Goal: Information Seeking & Learning: Learn about a topic

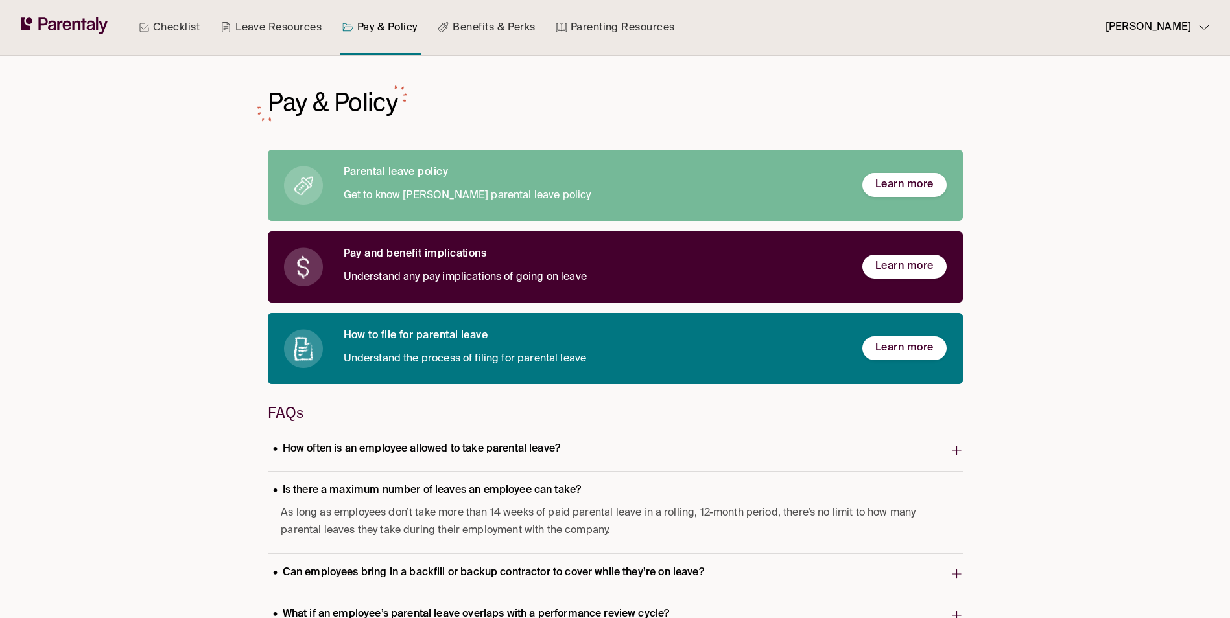
scroll to position [604, 0]
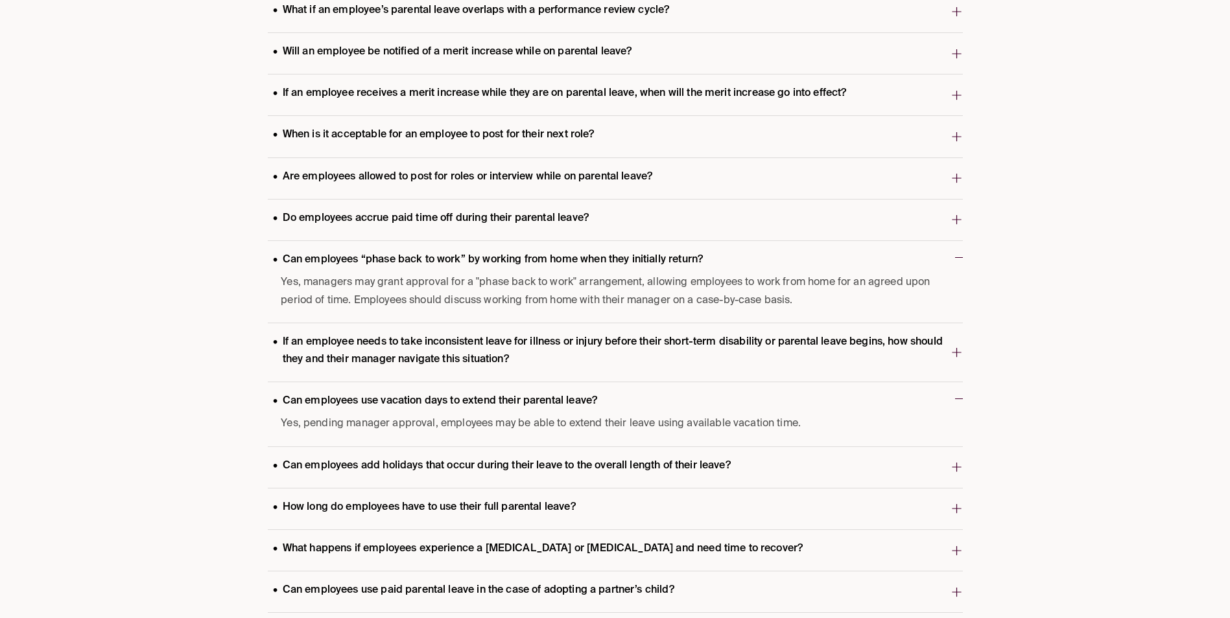
click at [1024, 377] on div "Checklist Leave Resources Pay & Policy Benefits & Perks Parenting Resources [PE…" at bounding box center [615, 39] width 1230 height 1286
click at [658, 460] on p "Can employees add holidays that occur during their leave to the overall length …" at bounding box center [502, 467] width 468 height 18
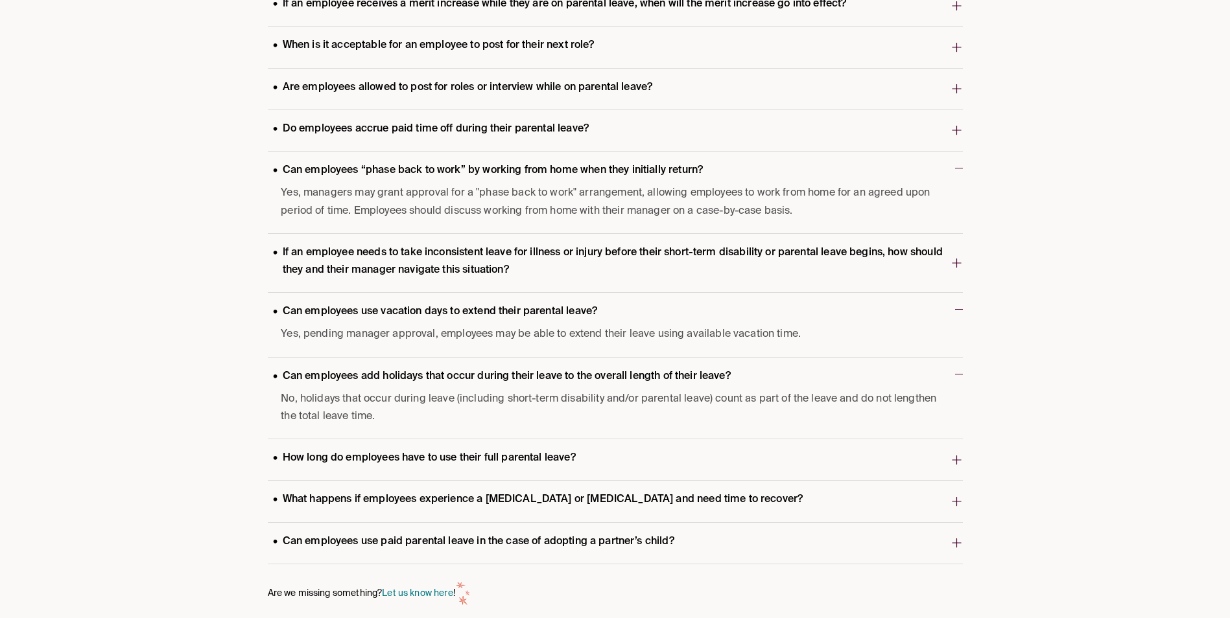
scroll to position [708, 0]
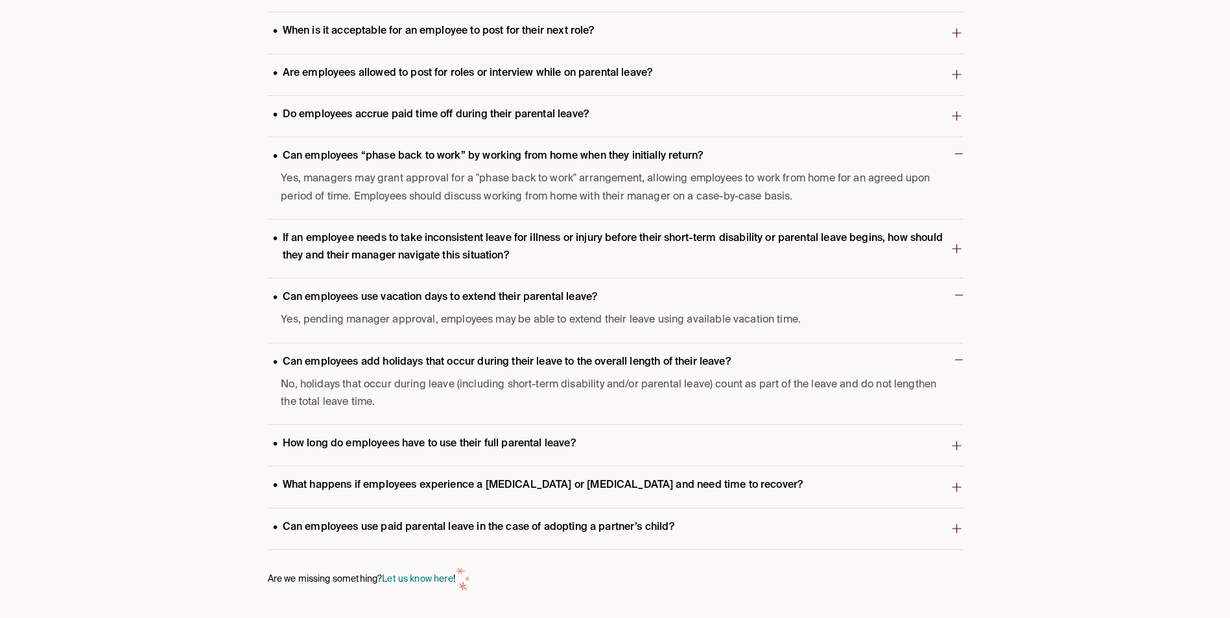
click at [626, 439] on span "How long do employees have to use their full parental leave?" at bounding box center [609, 445] width 683 height 25
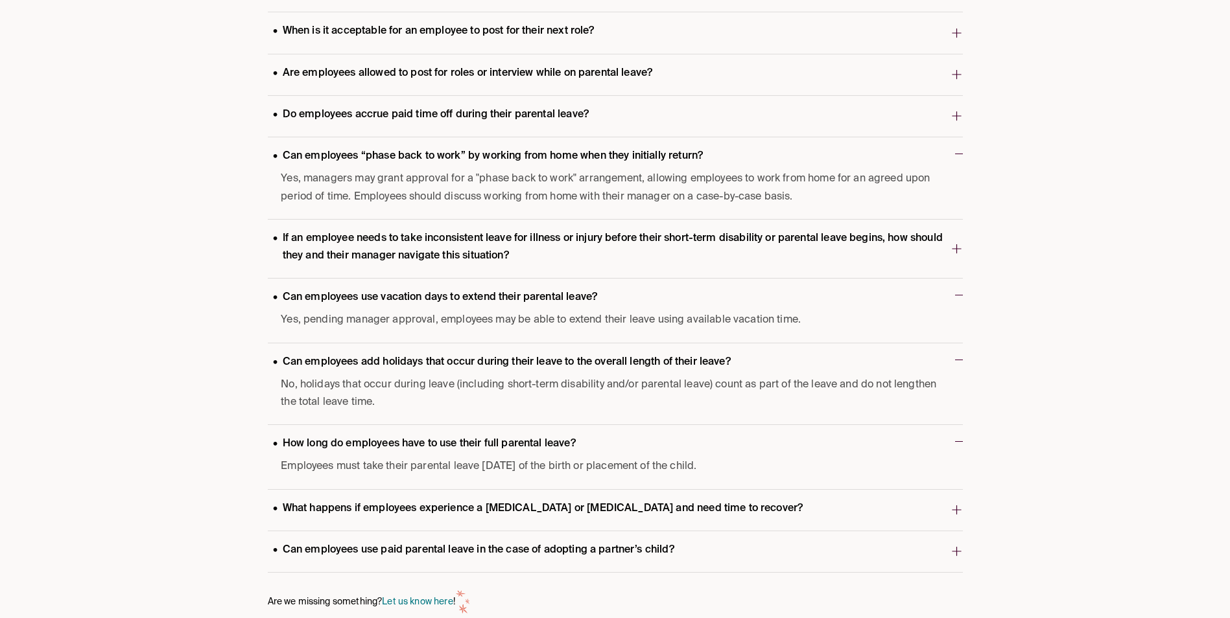
scroll to position [731, 0]
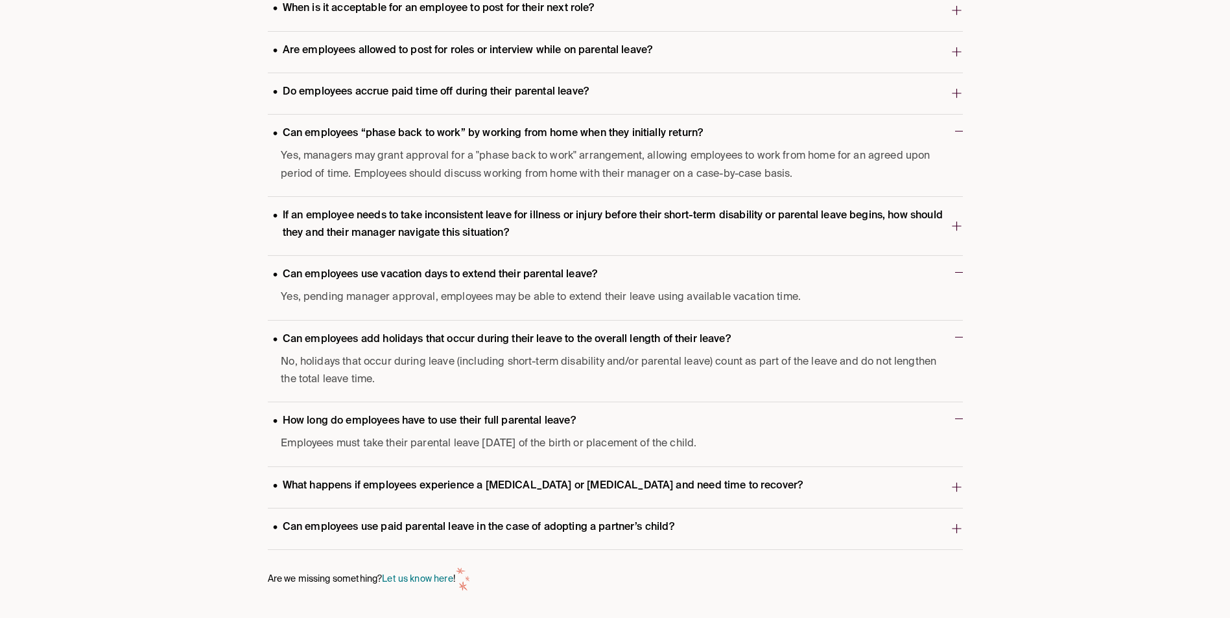
click at [451, 482] on p "What happens if employees experience a [MEDICAL_DATA] or [MEDICAL_DATA] and nee…" at bounding box center [538, 487] width 541 height 18
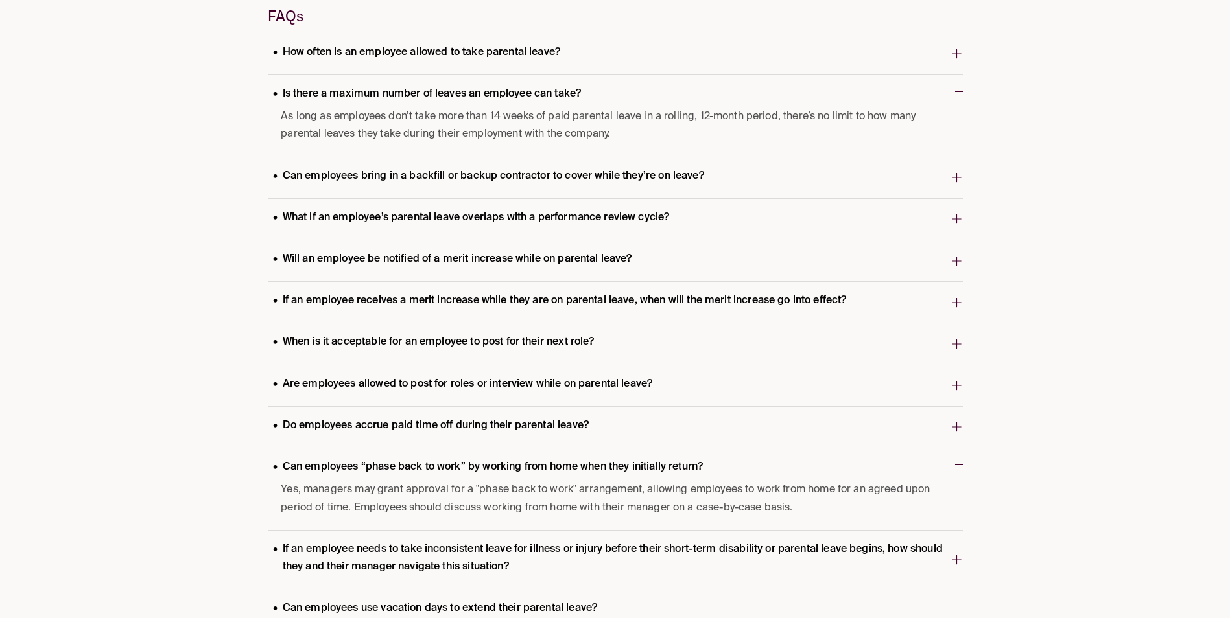
scroll to position [370, 0]
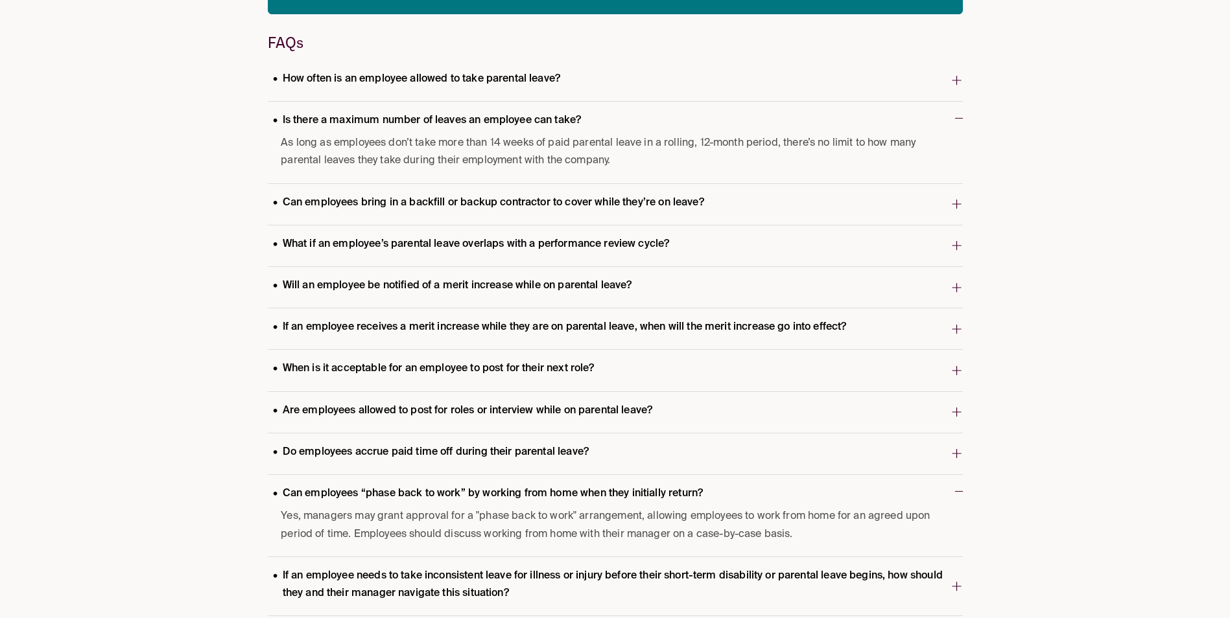
click at [360, 412] on p "Are employees allowed to post for roles or interview while on parental leave?" at bounding box center [463, 412] width 390 height 18
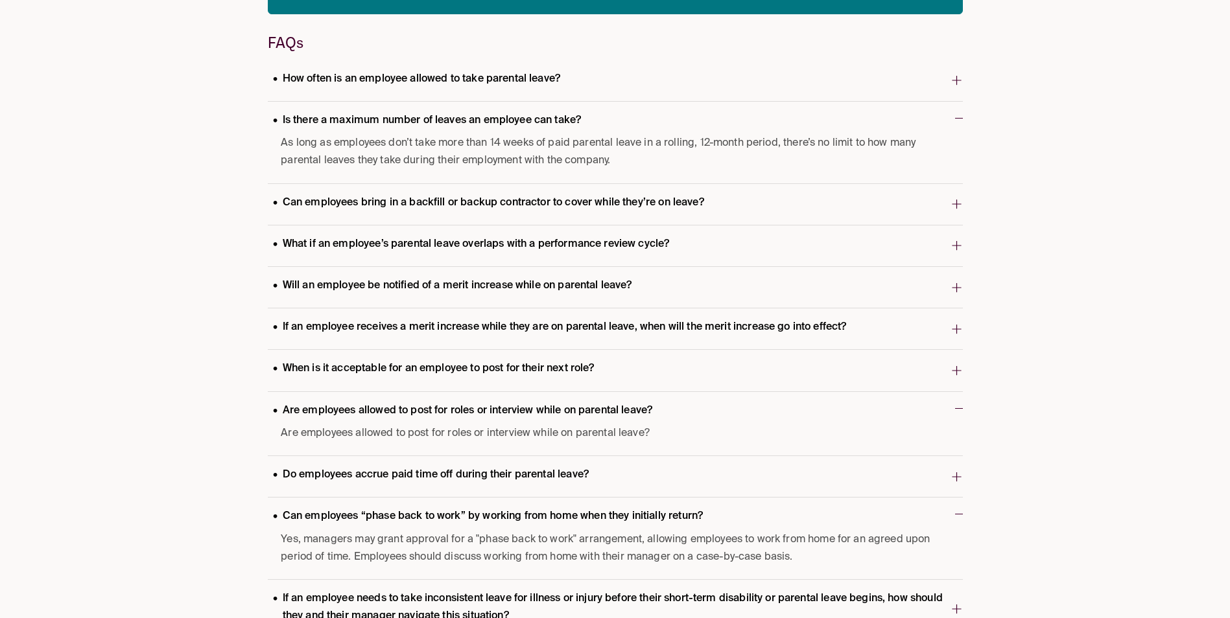
click at [344, 410] on p "Are employees allowed to post for roles or interview while on parental leave?" at bounding box center [463, 412] width 390 height 18
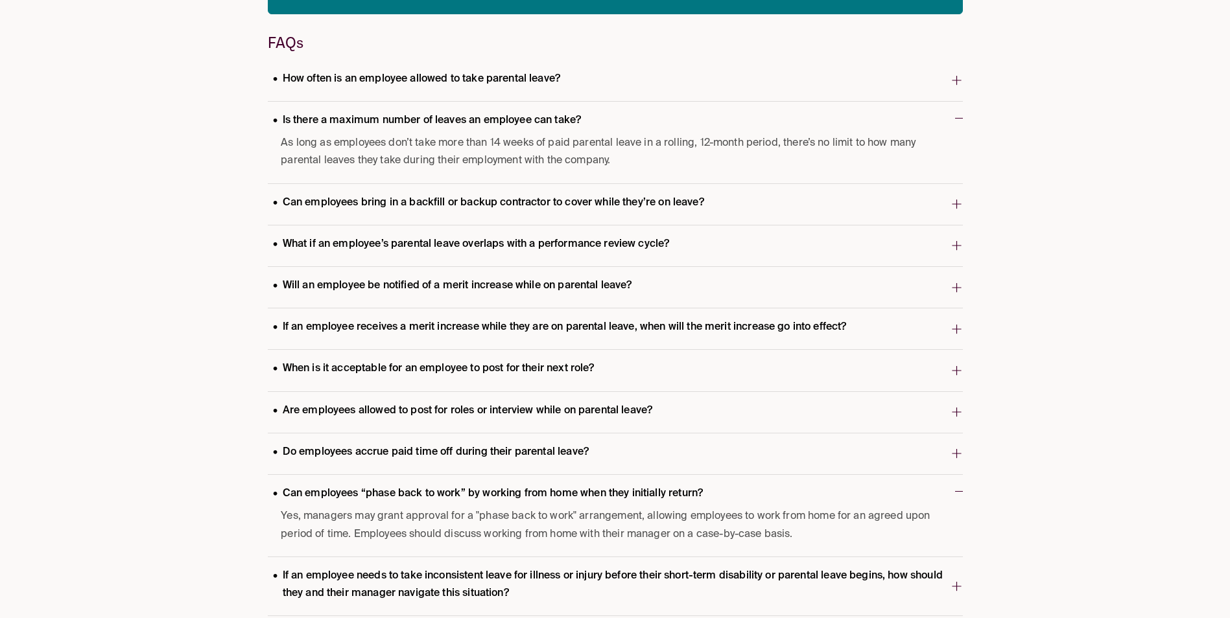
click at [341, 449] on p "Do employees accrue paid time off during their parental leave?" at bounding box center [431, 453] width 326 height 18
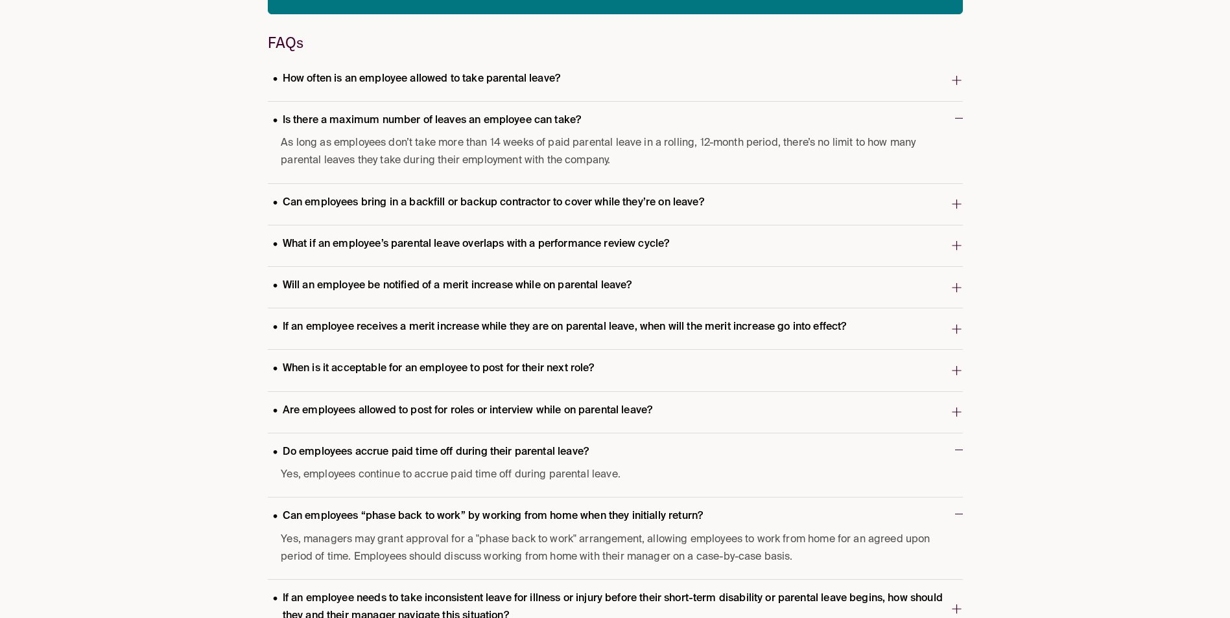
click at [340, 449] on p "Do employees accrue paid time off during their parental leave?" at bounding box center [431, 453] width 326 height 18
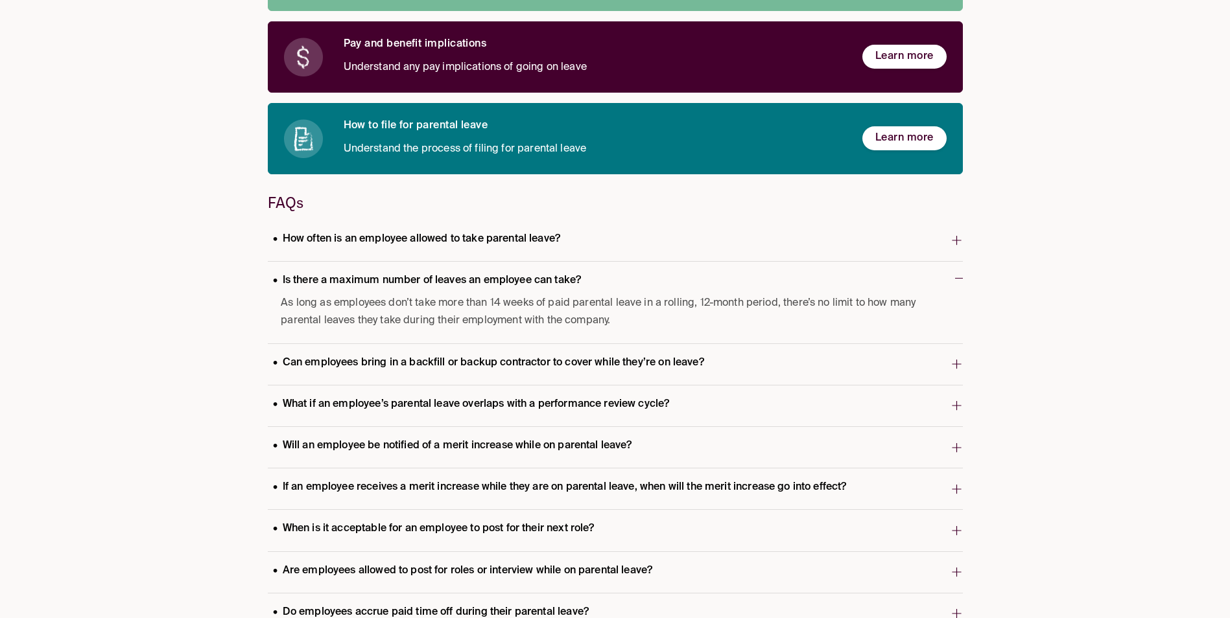
scroll to position [176, 0]
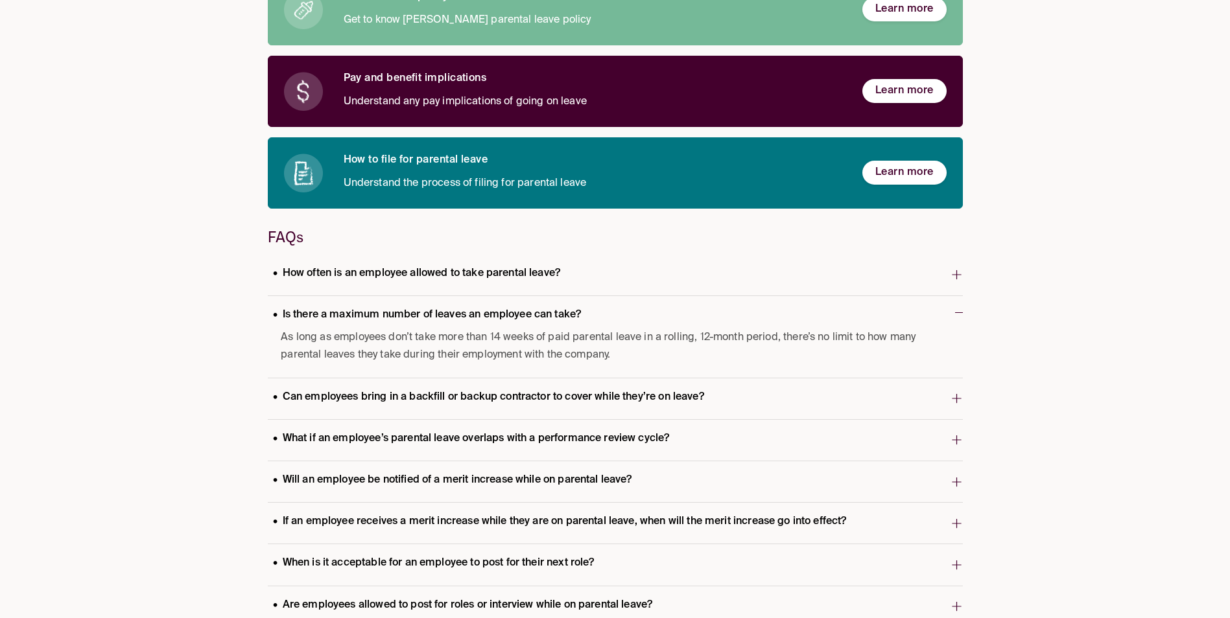
click at [431, 316] on p "Is there a maximum number of leaves an employee can take?" at bounding box center [427, 316] width 319 height 18
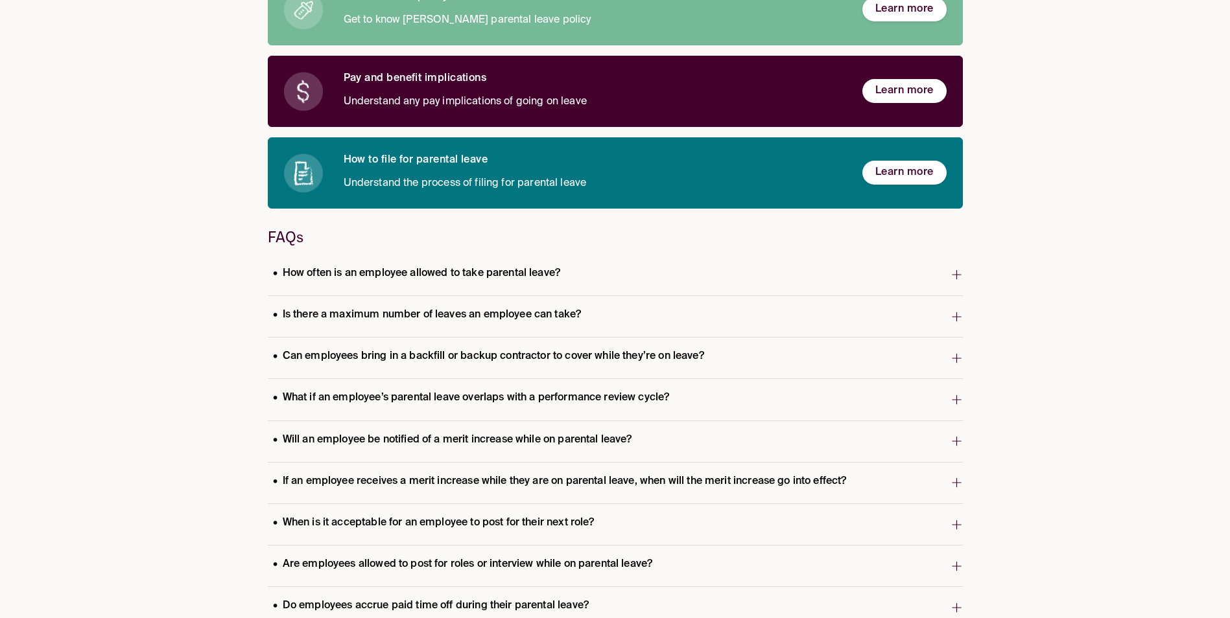
click at [445, 268] on p "How often is an employee allowed to take parental leave?" at bounding box center [417, 274] width 298 height 18
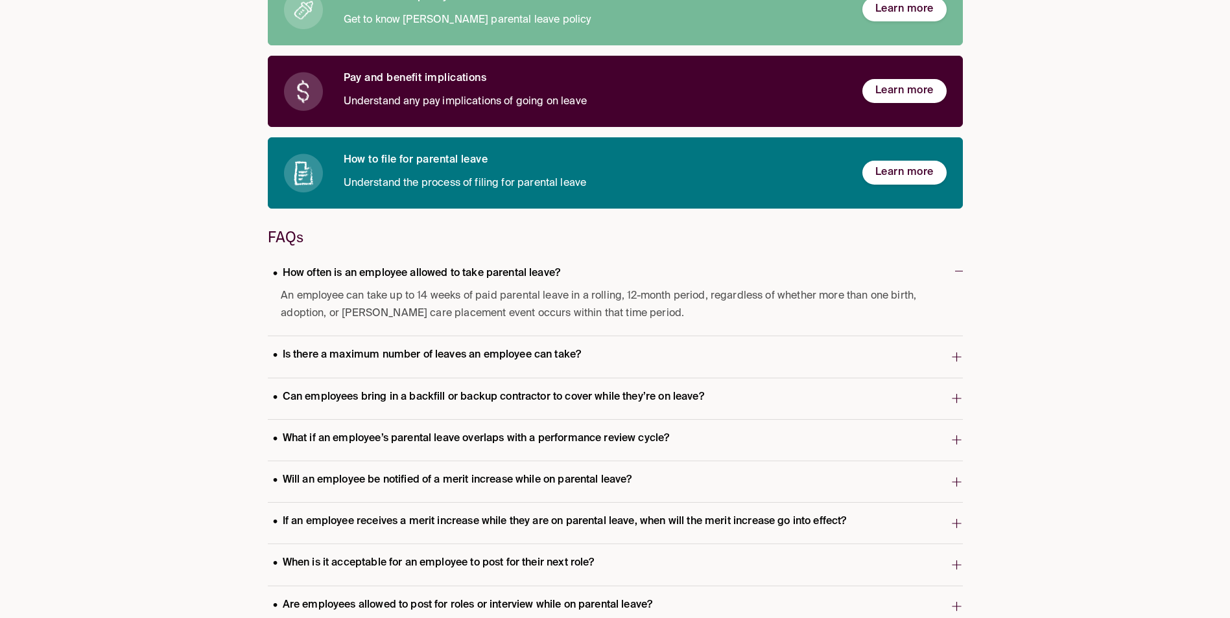
click at [445, 268] on p "How often is an employee allowed to take parental leave?" at bounding box center [417, 274] width 298 height 18
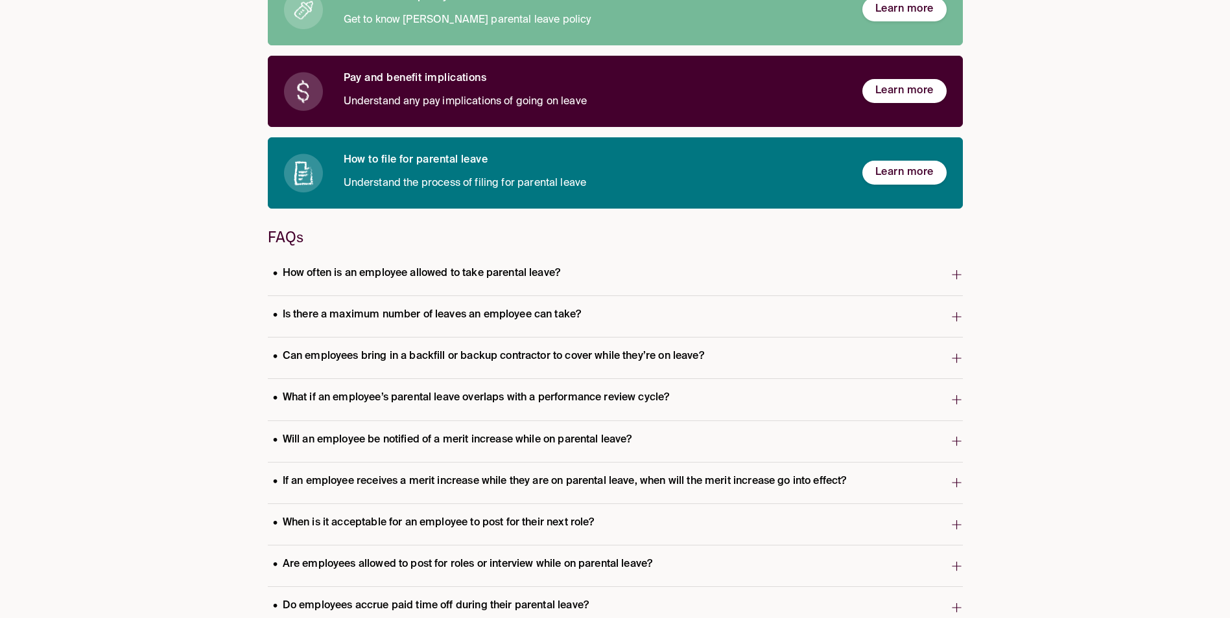
click at [433, 307] on p "Is there a maximum number of leaves an employee can take?" at bounding box center [427, 316] width 319 height 18
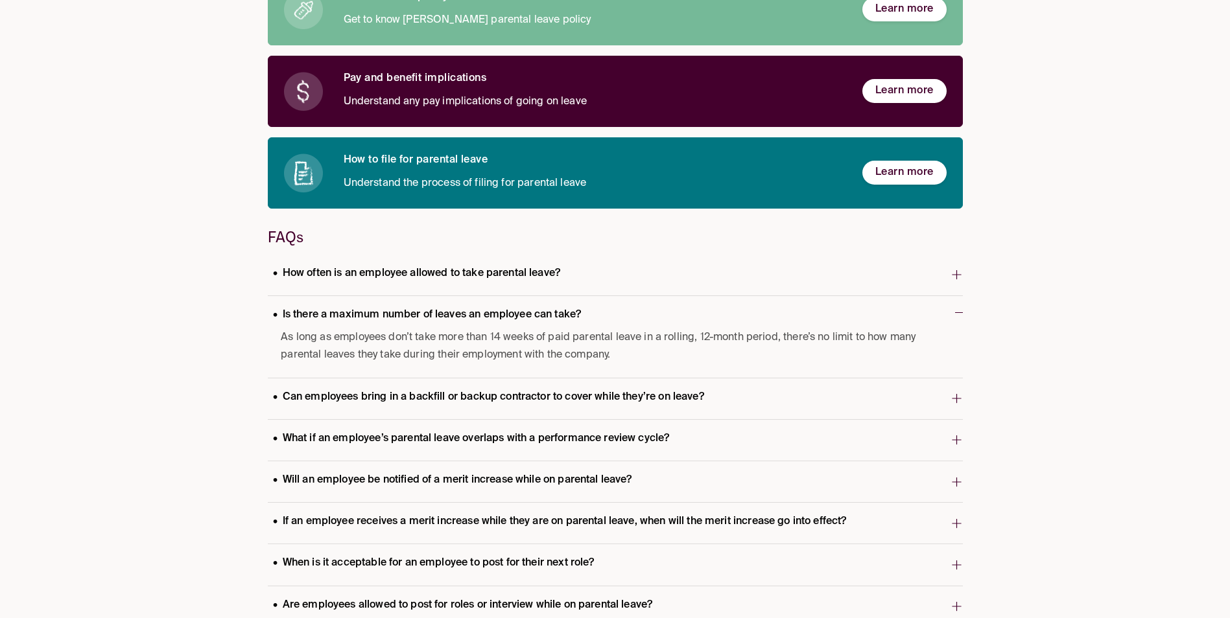
click at [432, 309] on p "Is there a maximum number of leaves an employee can take?" at bounding box center [427, 316] width 319 height 18
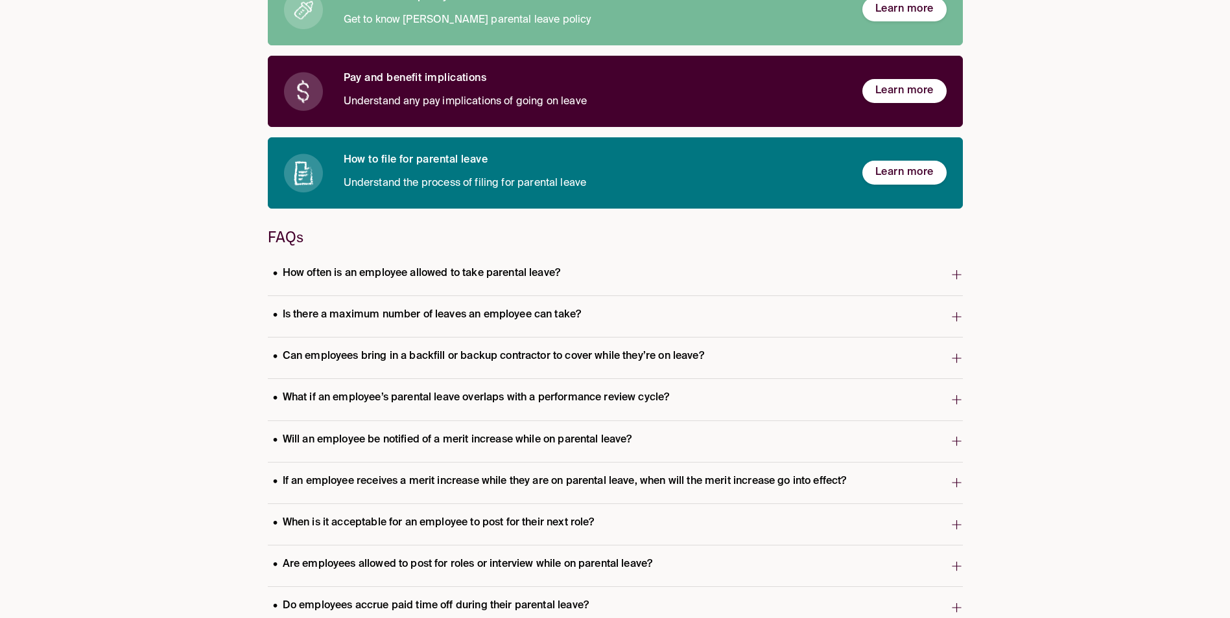
click at [427, 276] on p "How often is an employee allowed to take parental leave?" at bounding box center [417, 274] width 298 height 18
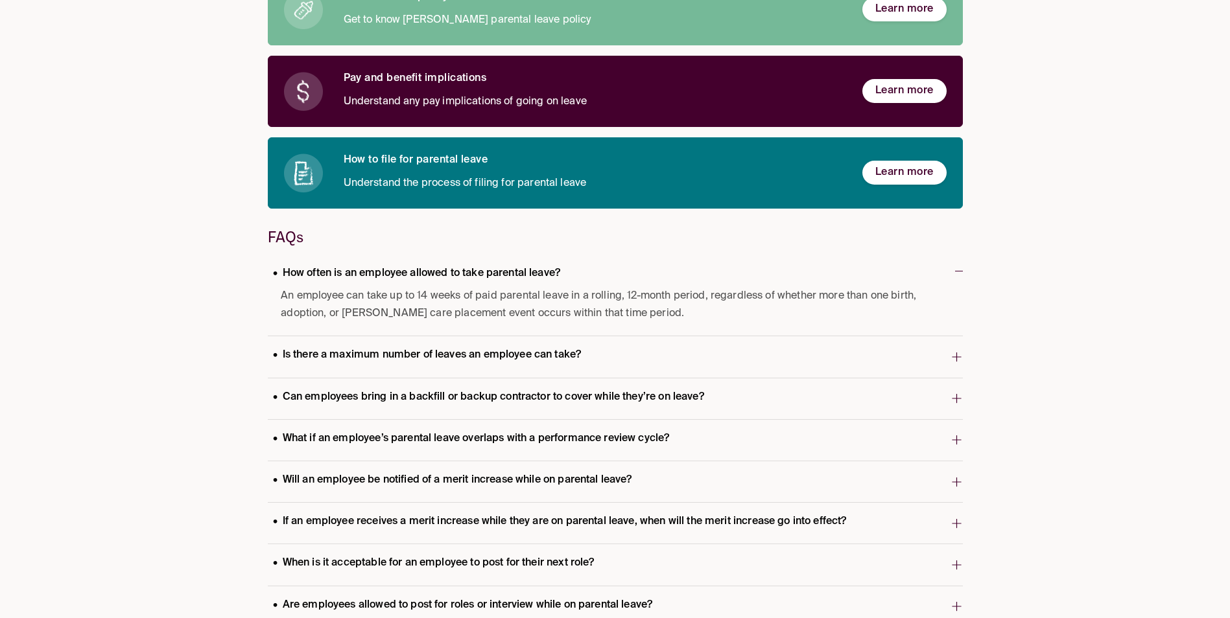
click at [425, 275] on p "How often is an employee allowed to take parental leave?" at bounding box center [417, 274] width 298 height 18
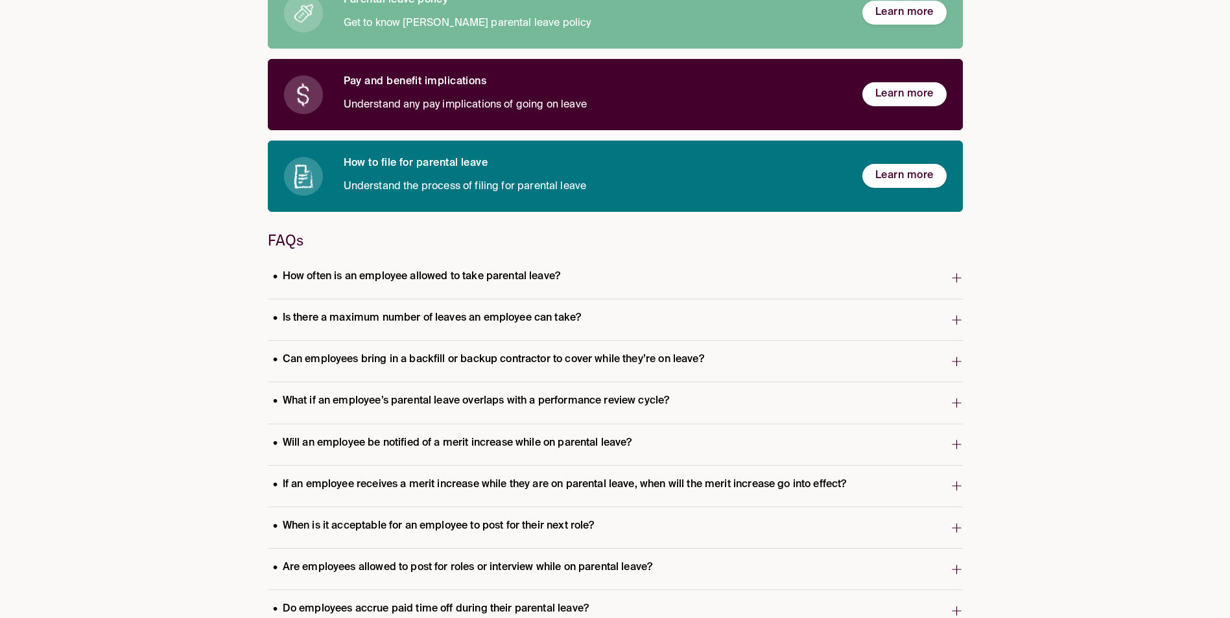
scroll to position [0, 0]
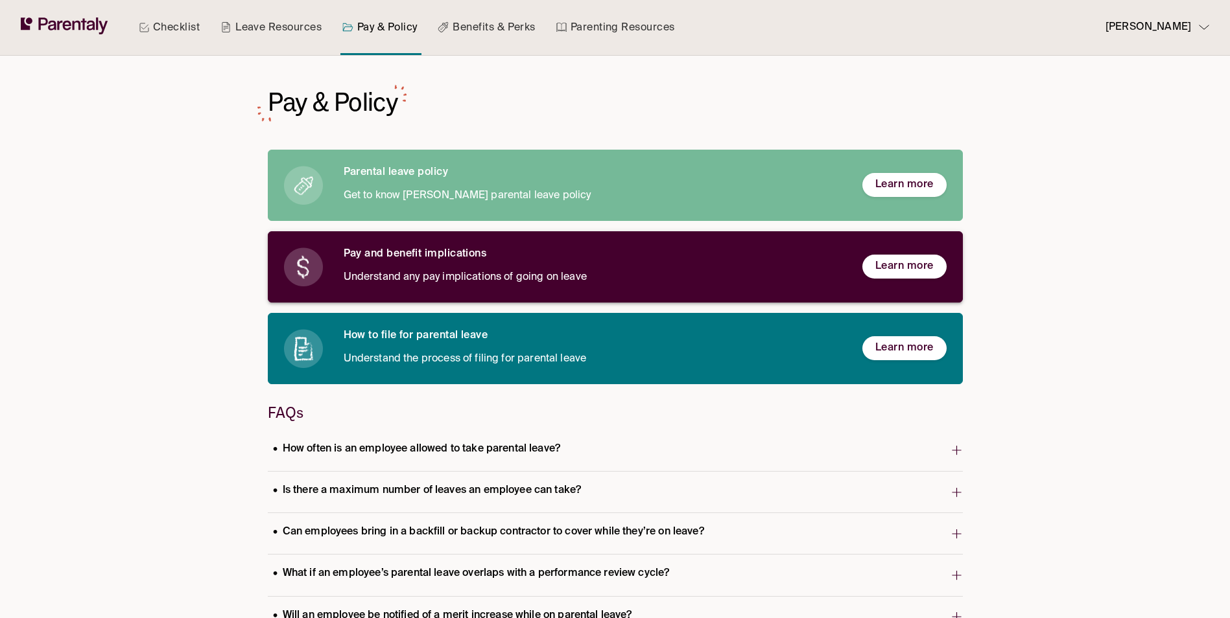
click at [891, 261] on span "Learn more" at bounding box center [904, 267] width 58 height 14
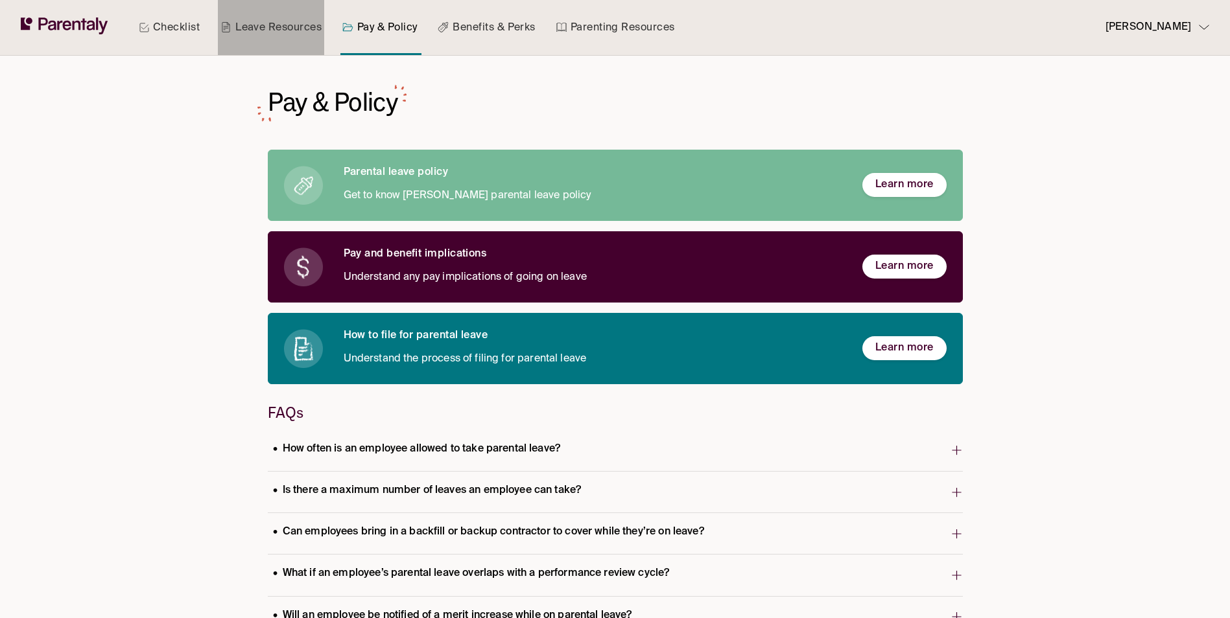
click at [262, 23] on link "Leave Resources" at bounding box center [271, 27] width 106 height 55
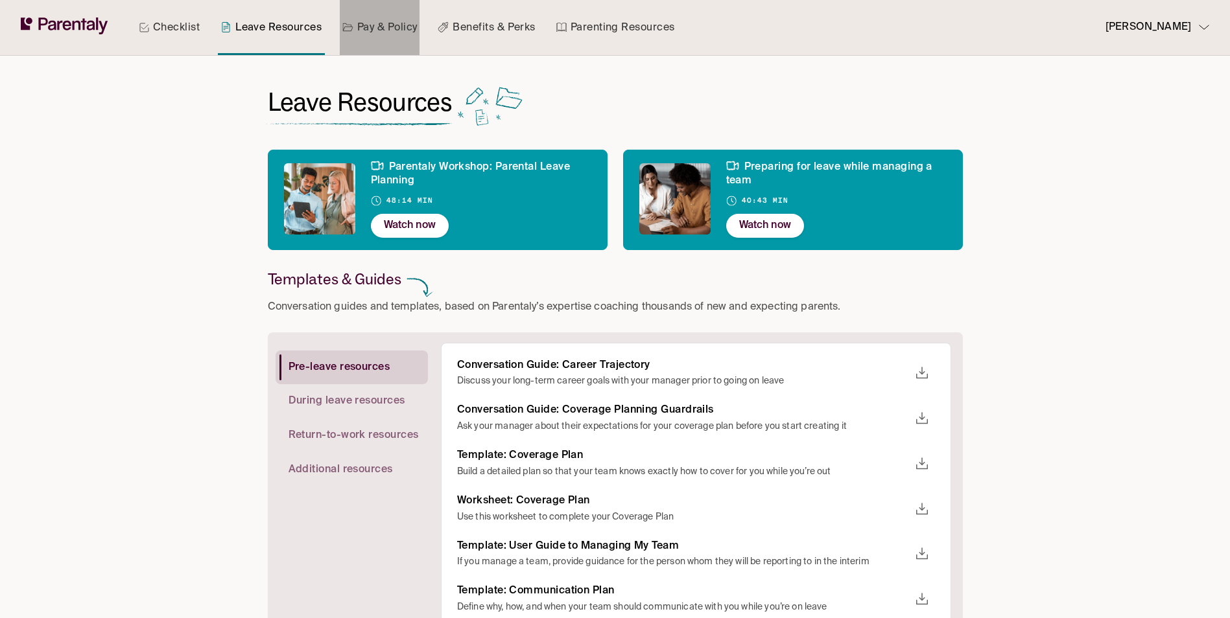
click at [393, 23] on link "Pay & Policy" at bounding box center [380, 27] width 80 height 55
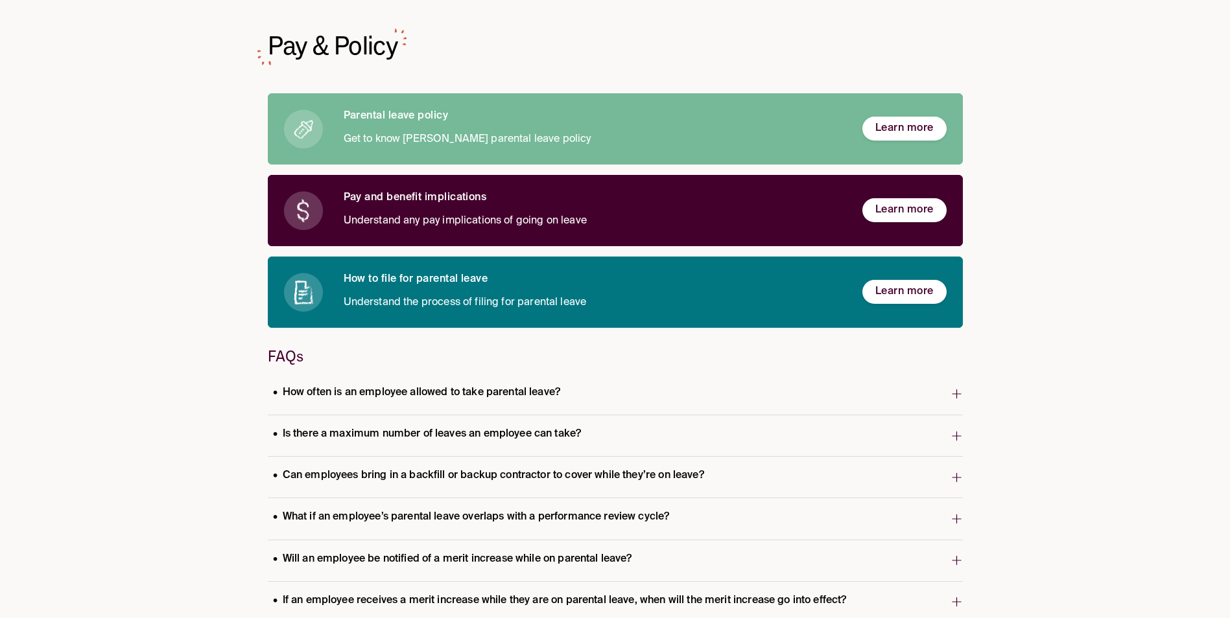
scroll to position [130, 0]
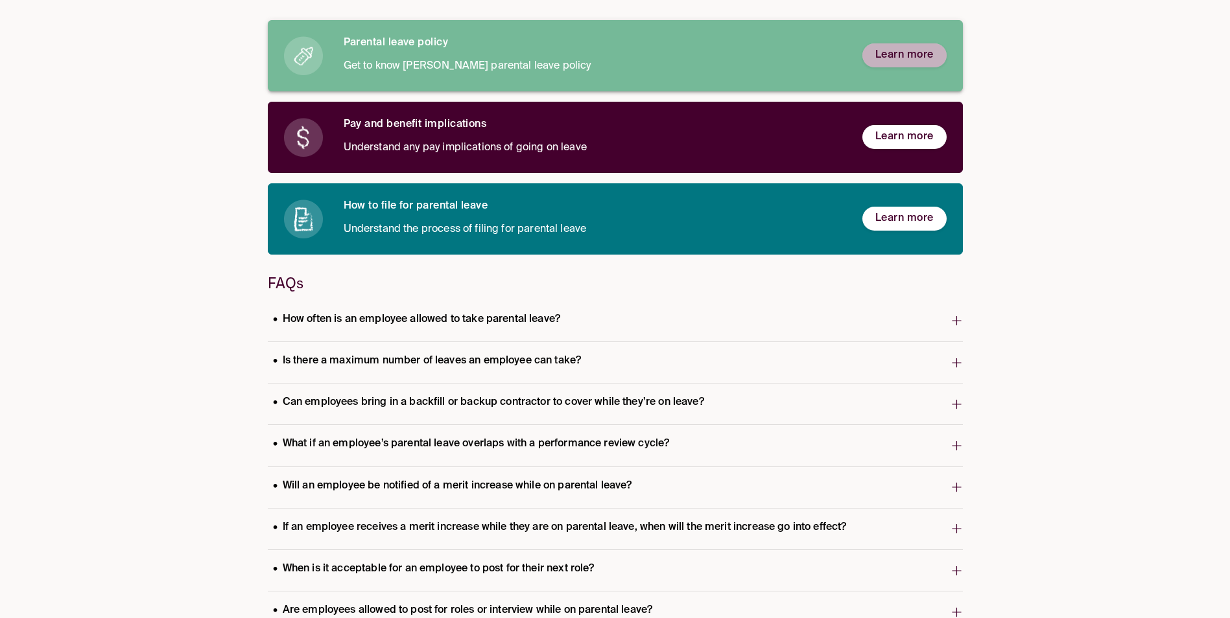
click at [874, 53] on button "Learn more" at bounding box center [904, 55] width 84 height 24
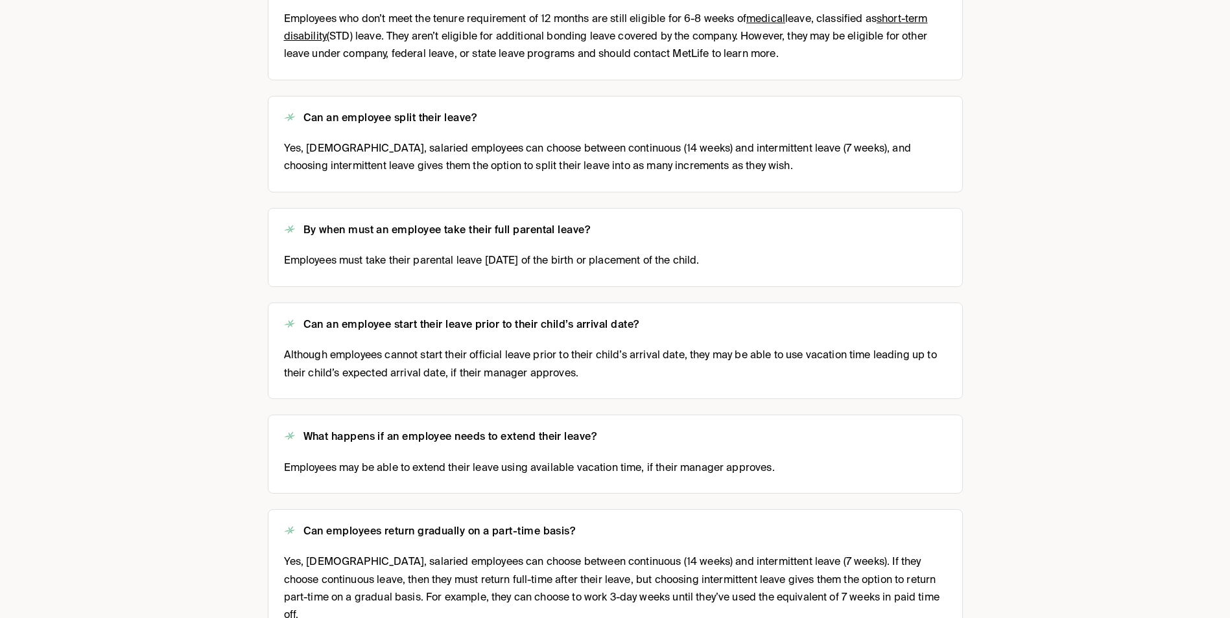
scroll to position [1128, 0]
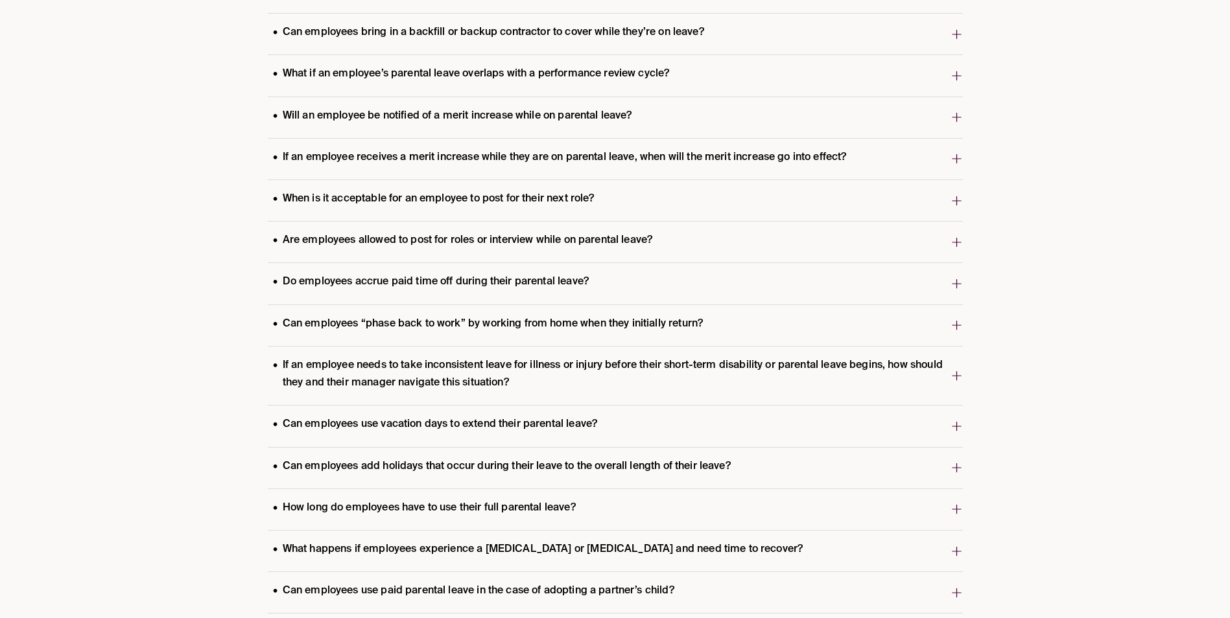
scroll to position [564, 0]
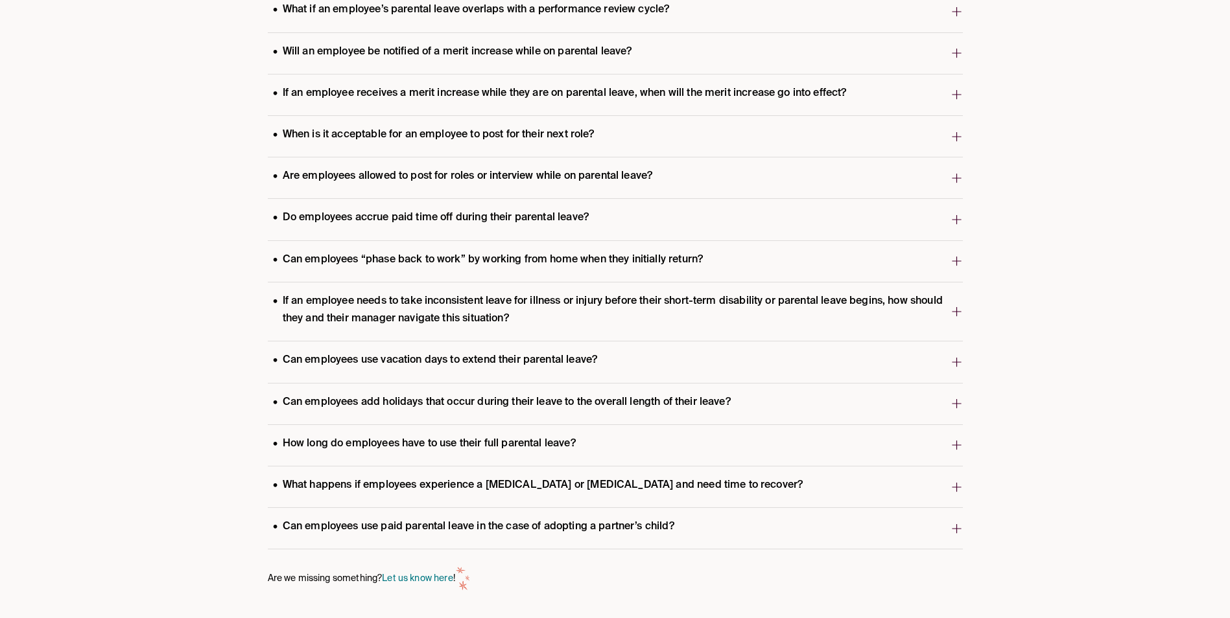
click at [421, 573] on span "Are we missing something? Let us know here !" at bounding box center [361, 579] width 187 height 18
click at [422, 575] on link "Let us know here" at bounding box center [417, 578] width 71 height 9
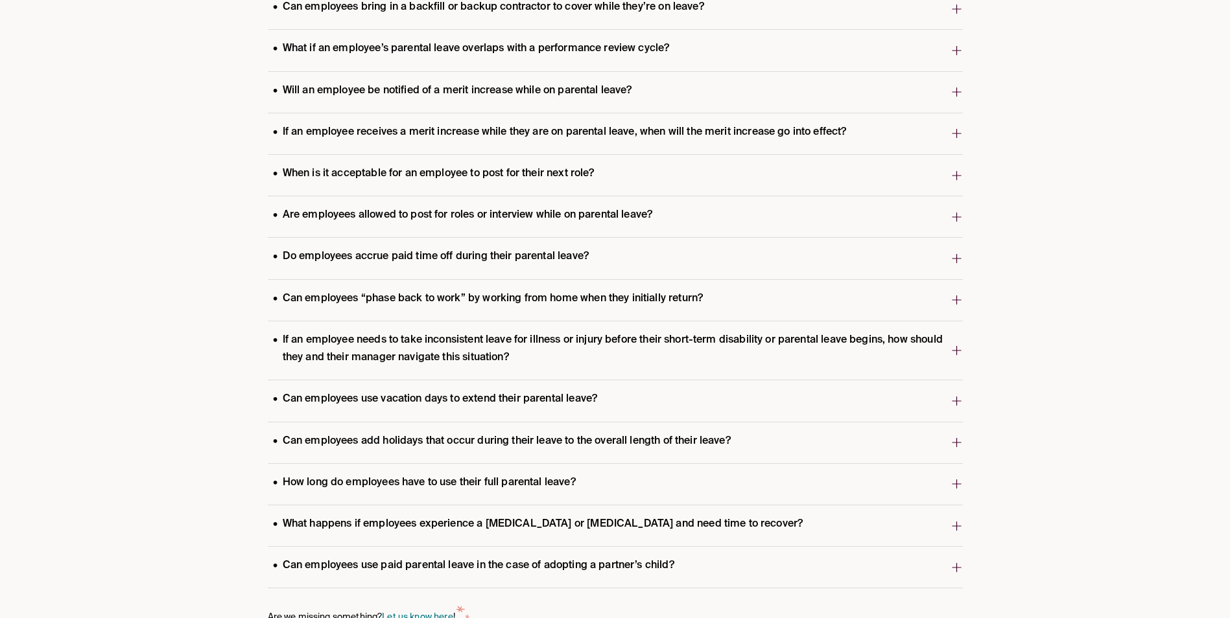
scroll to position [499, 0]
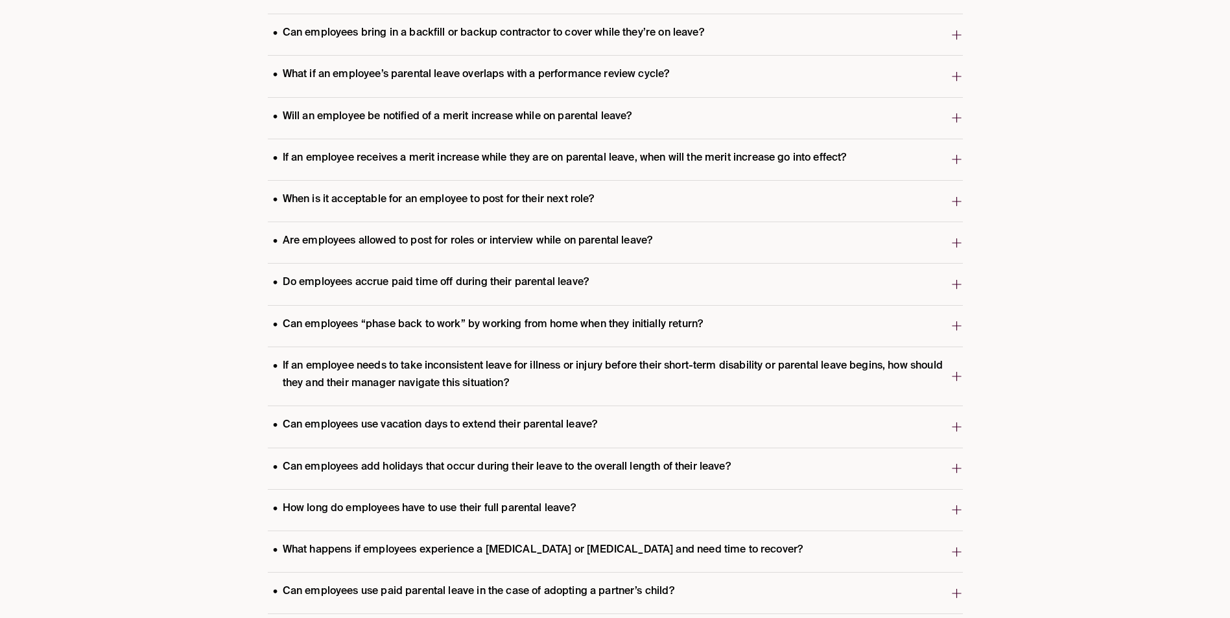
click at [390, 323] on p "Can employees “phase back to work” by working from home when they initially ret…" at bounding box center [488, 325] width 441 height 18
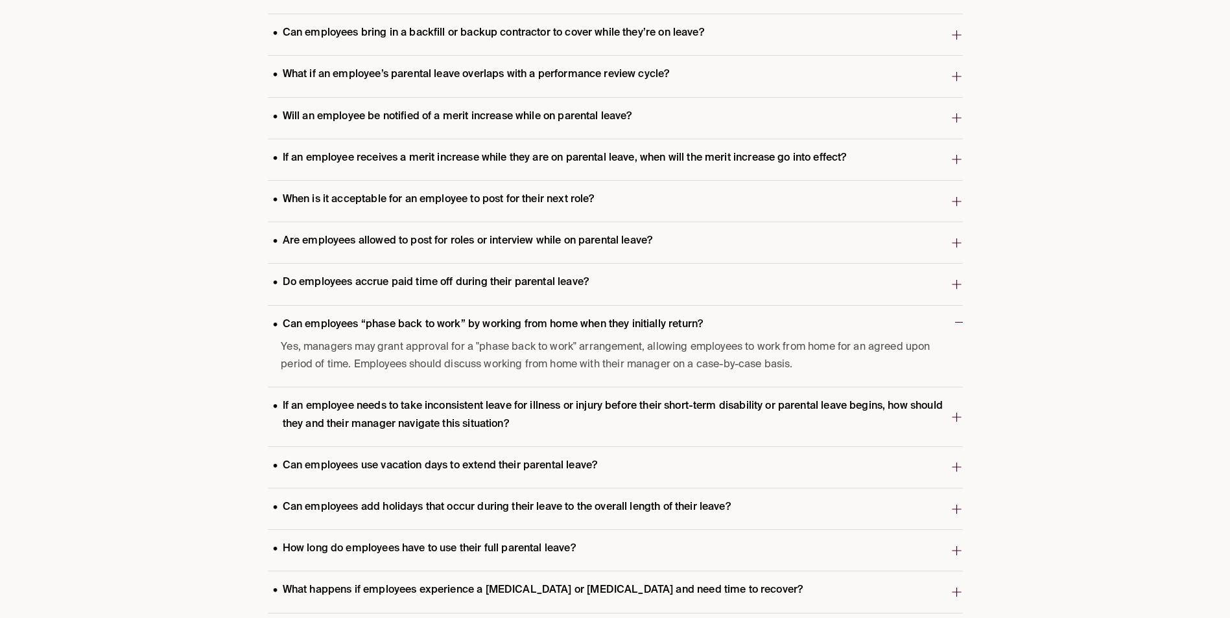
click at [613, 204] on span "When is it acceptable for an employee to post for their next role?" at bounding box center [609, 201] width 683 height 25
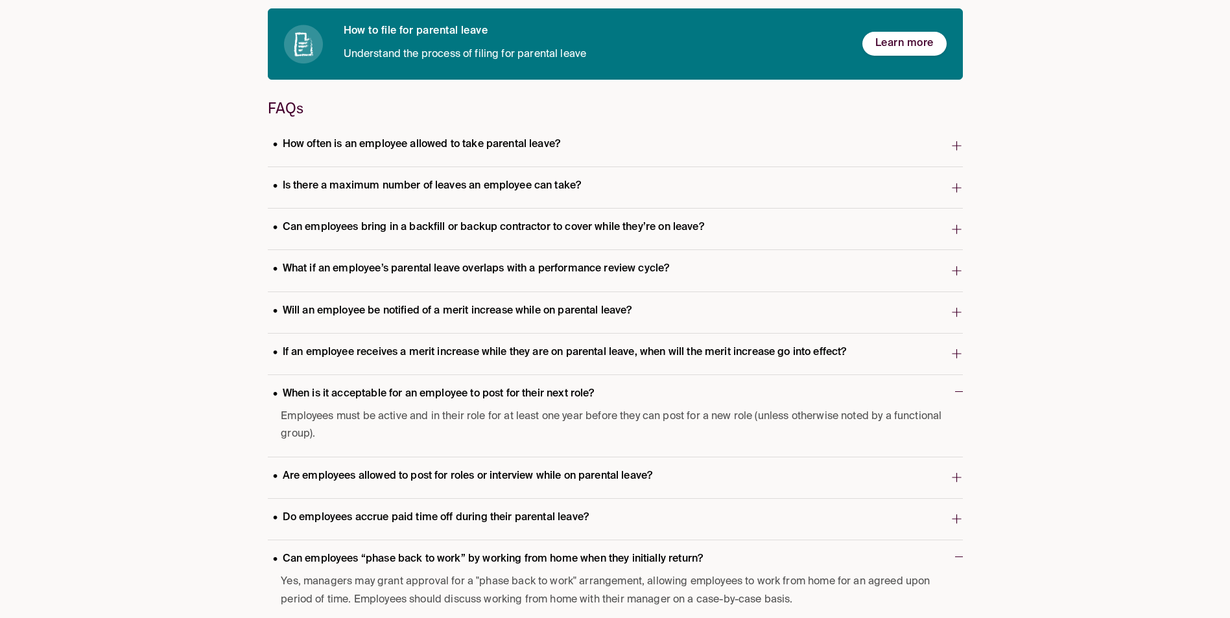
scroll to position [240, 0]
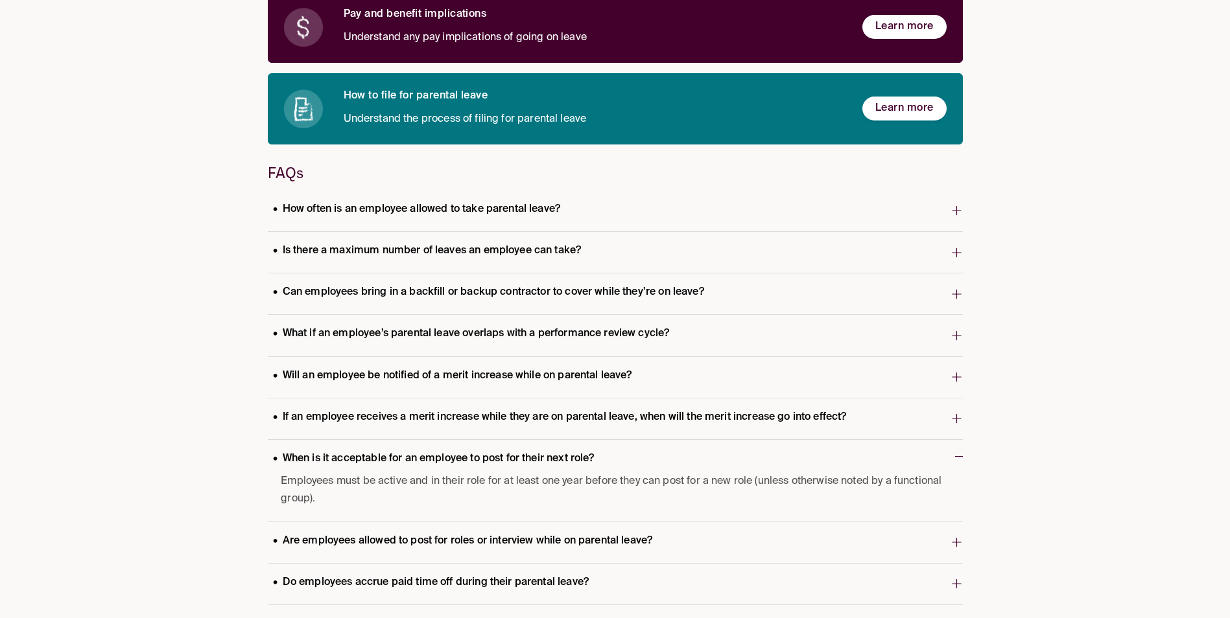
click at [460, 334] on p "What if an employee’s parental leave overlaps with a performance review cycle?" at bounding box center [471, 334] width 407 height 18
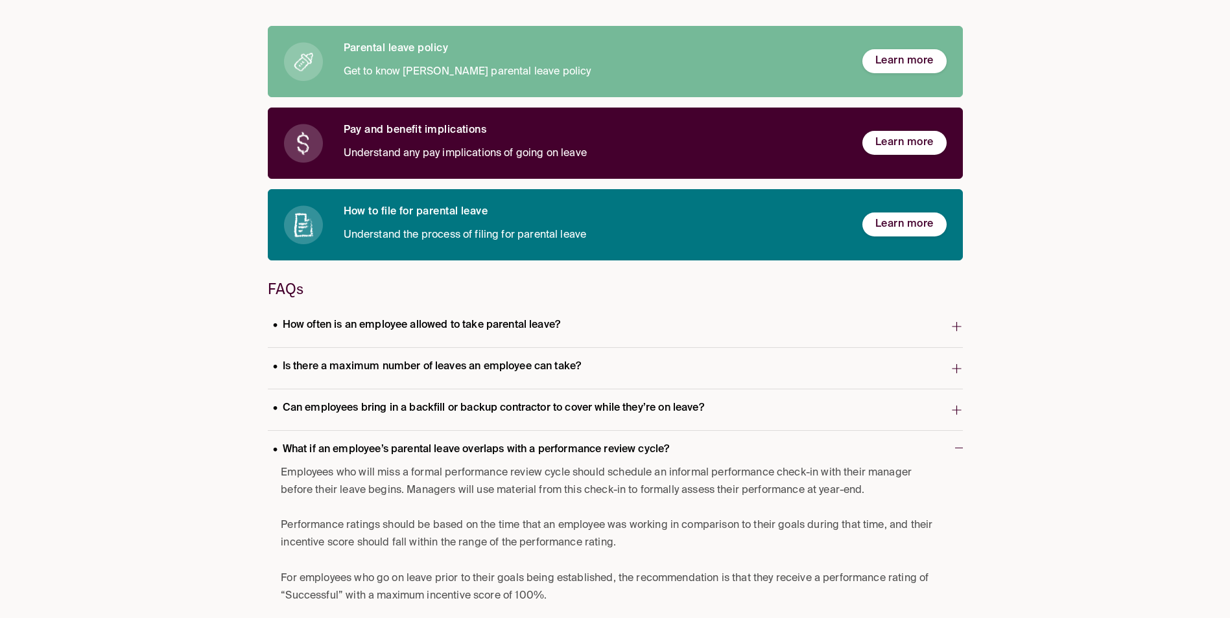
scroll to position [0, 0]
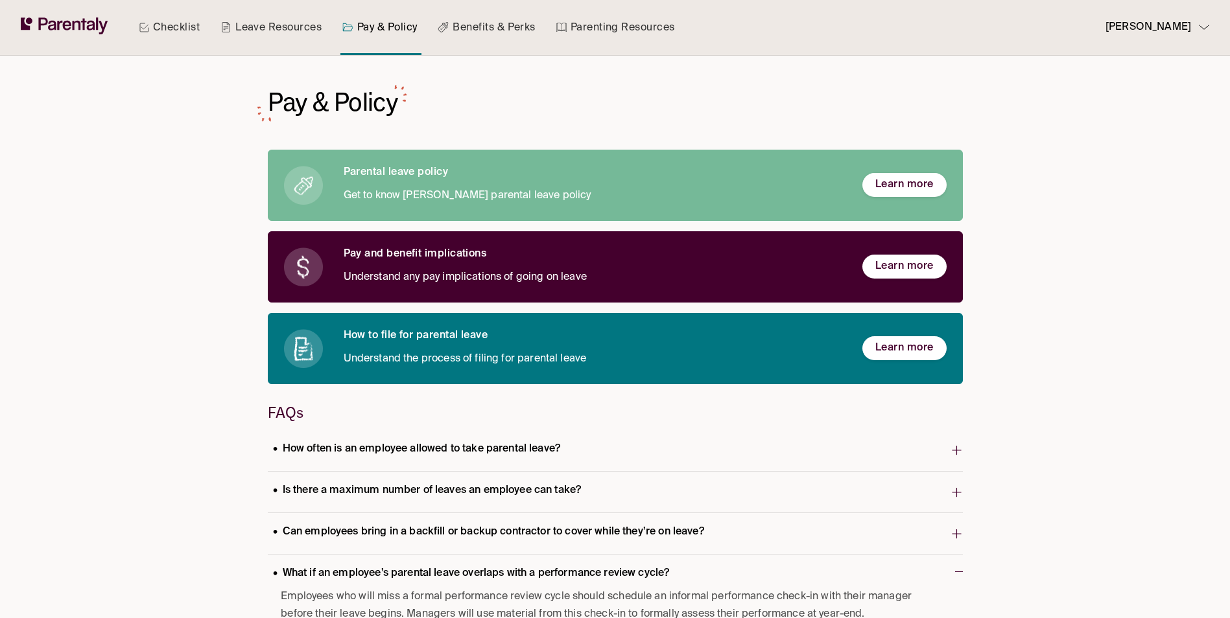
click at [264, 29] on link "Leave Resources" at bounding box center [271, 27] width 106 height 55
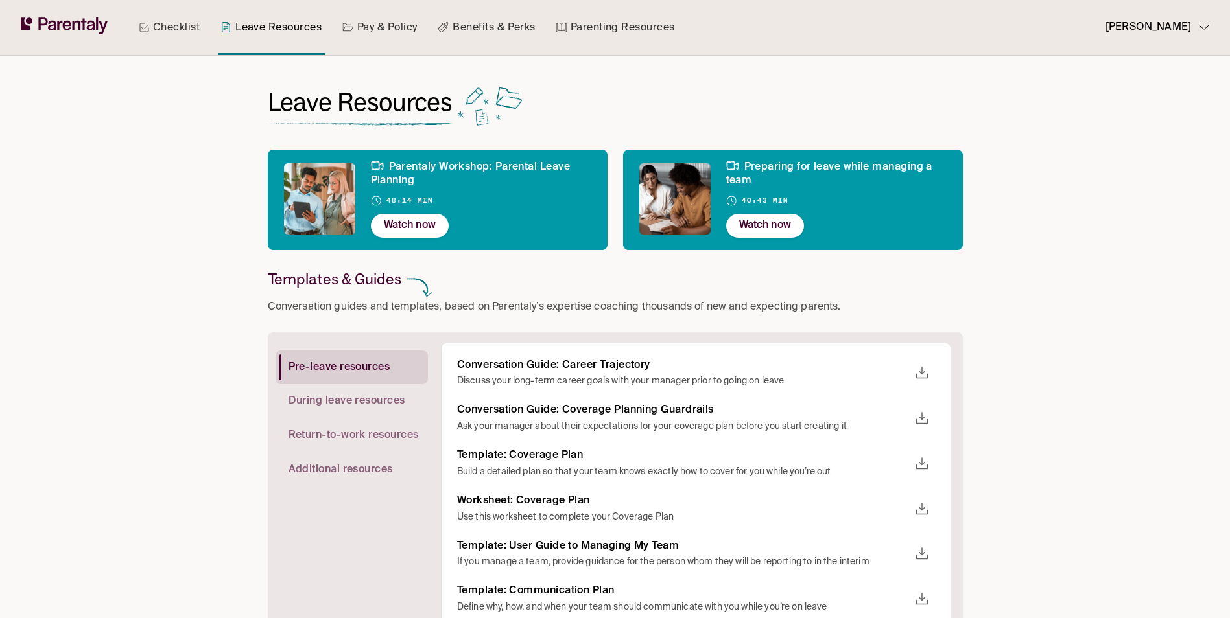
click at [375, 404] on span "During leave resources" at bounding box center [346, 402] width 117 height 14
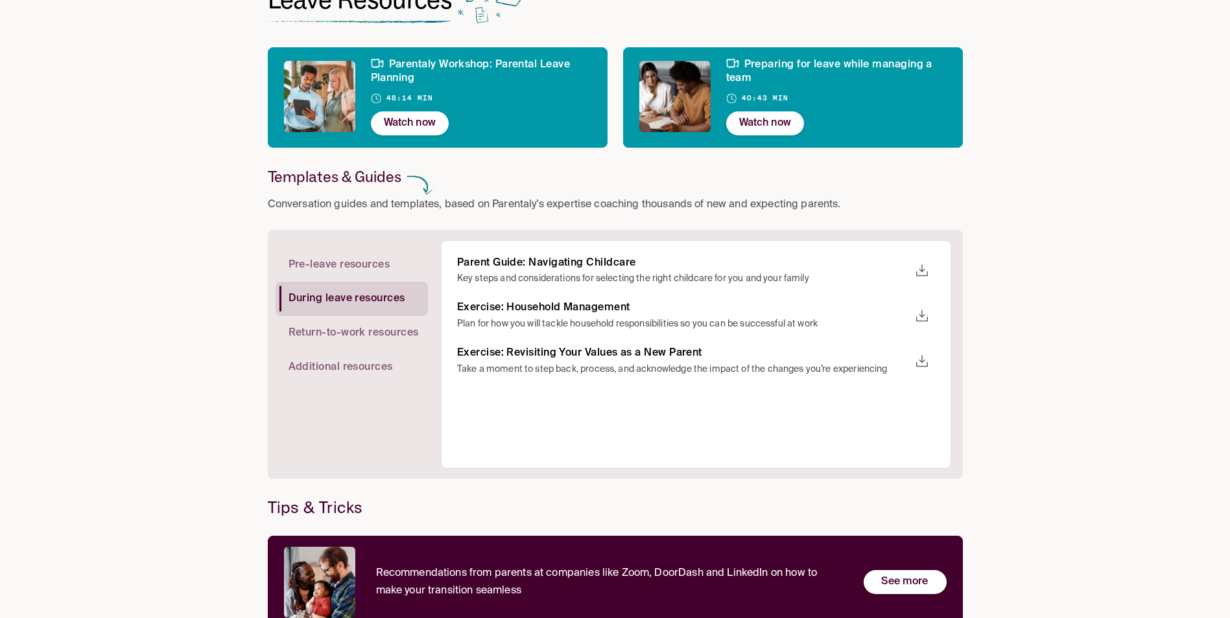
scroll to position [130, 0]
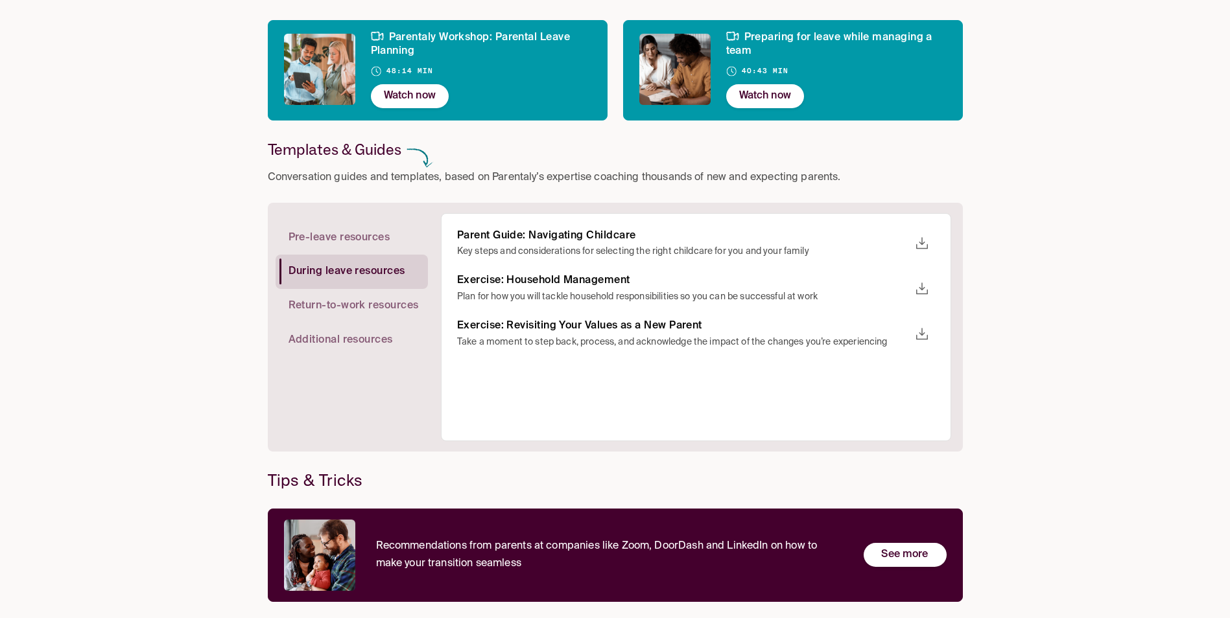
click at [351, 304] on span "Return-to-work resources" at bounding box center [353, 306] width 130 height 14
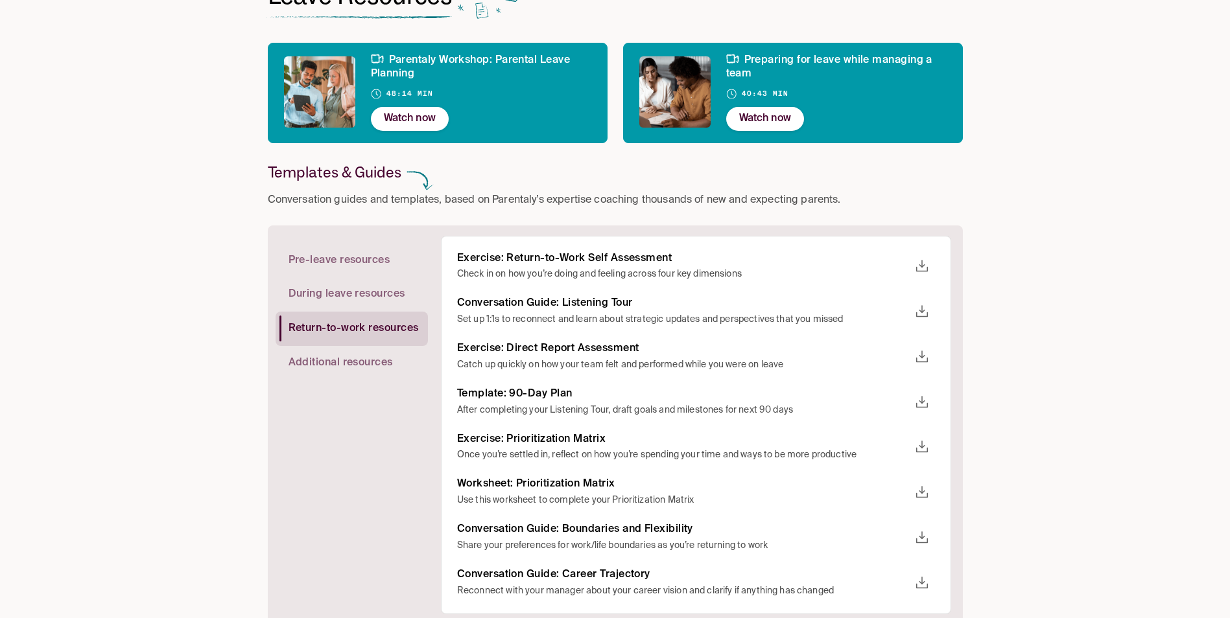
scroll to position [65, 0]
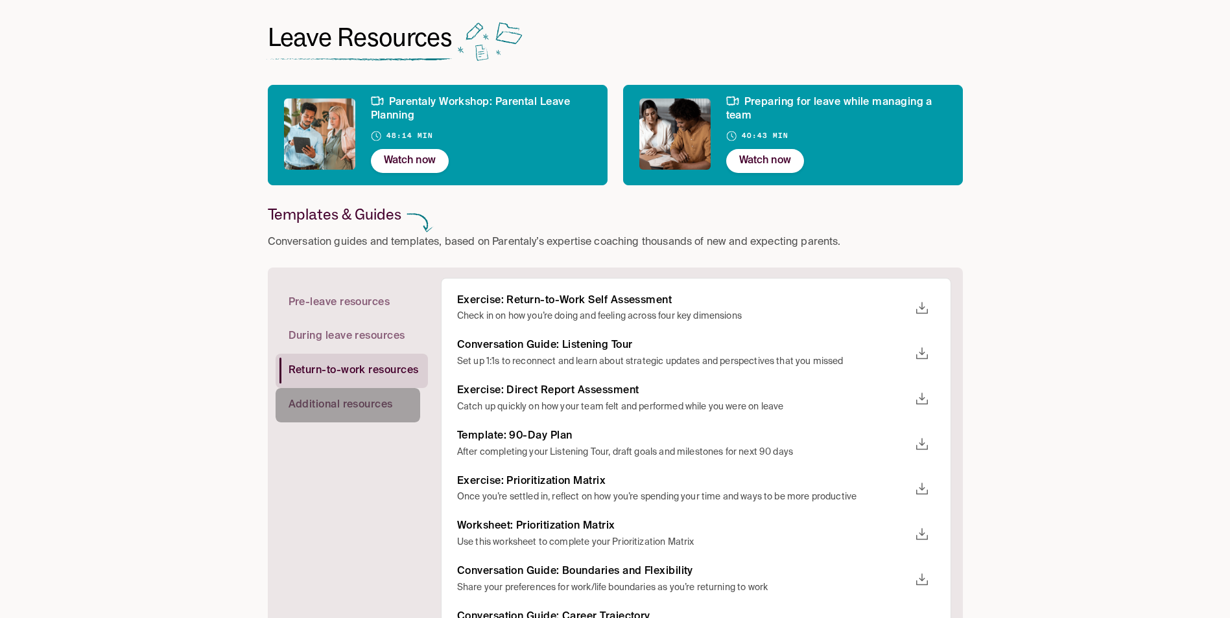
click at [342, 404] on span "Additional resources" at bounding box center [340, 406] width 104 height 14
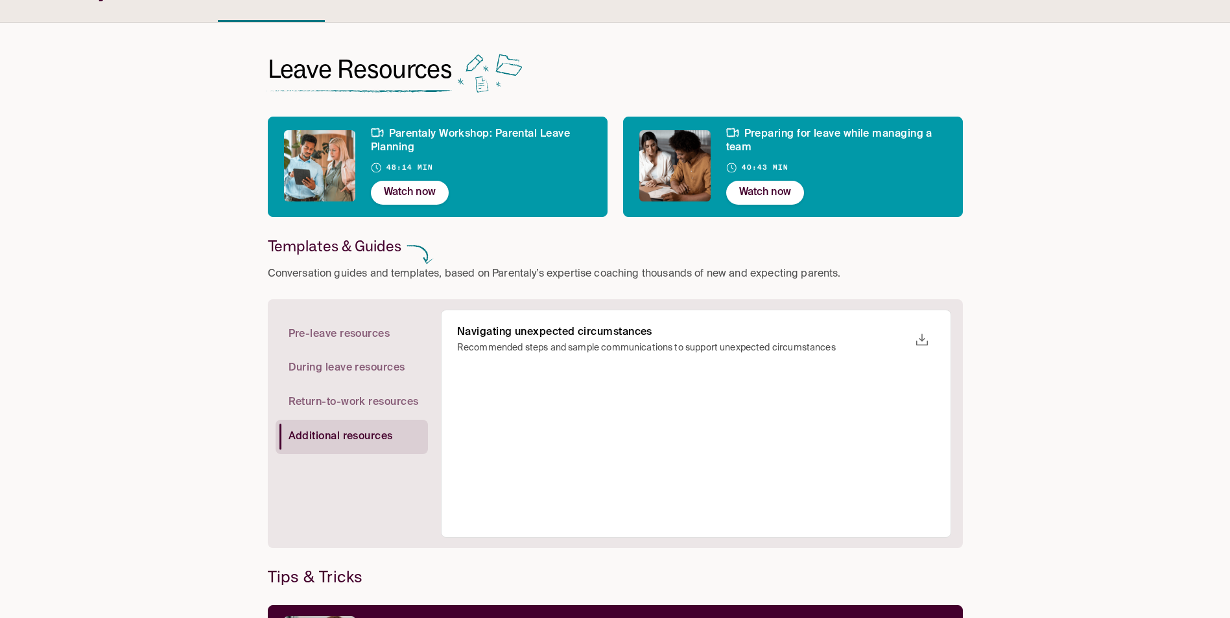
scroll to position [0, 0]
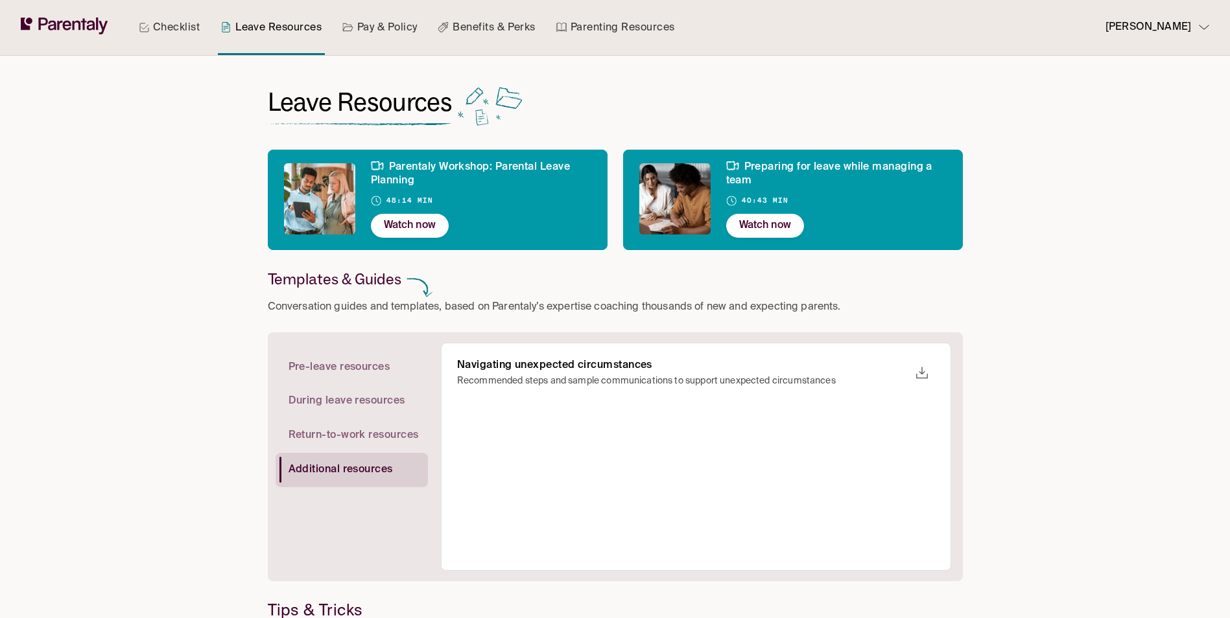
click at [347, 369] on span "Pre-leave resources" at bounding box center [339, 368] width 102 height 14
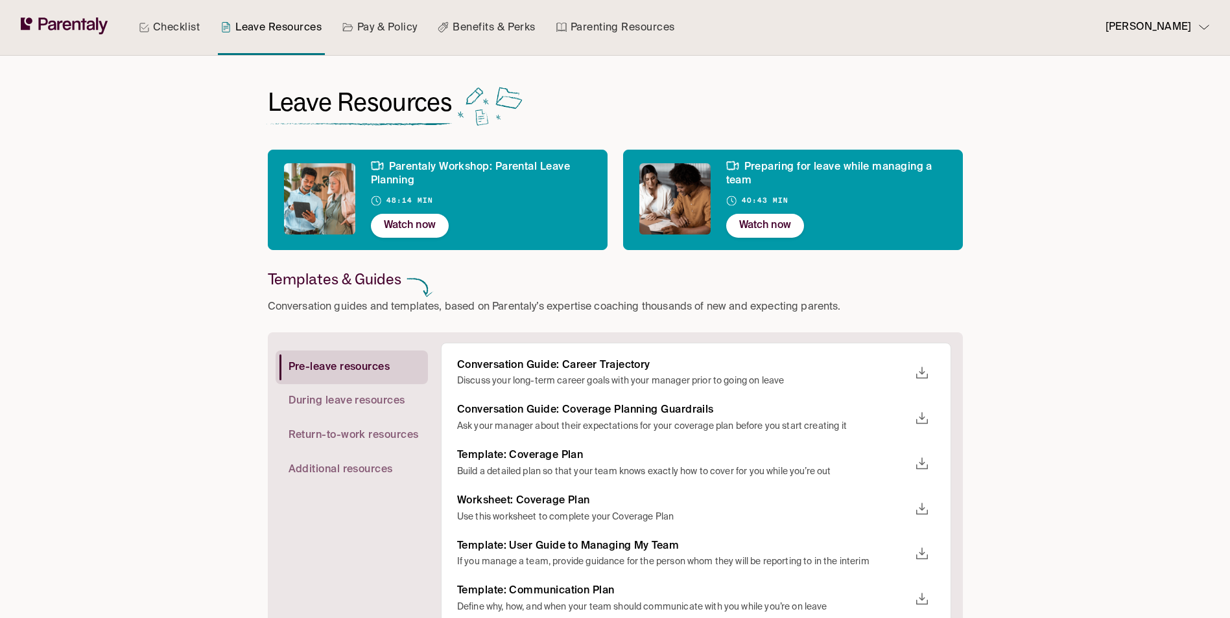
click at [392, 25] on link "Pay & Policy" at bounding box center [380, 27] width 80 height 55
